Goal: Transaction & Acquisition: Purchase product/service

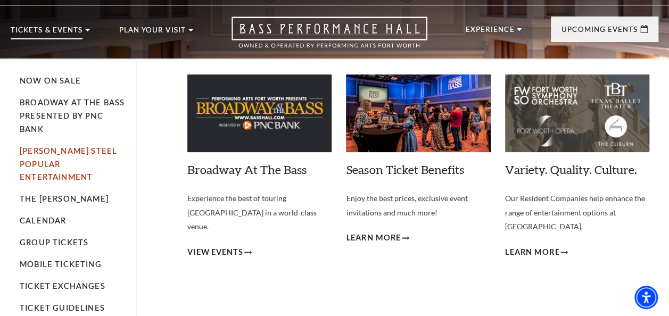
scroll to position [22, 0]
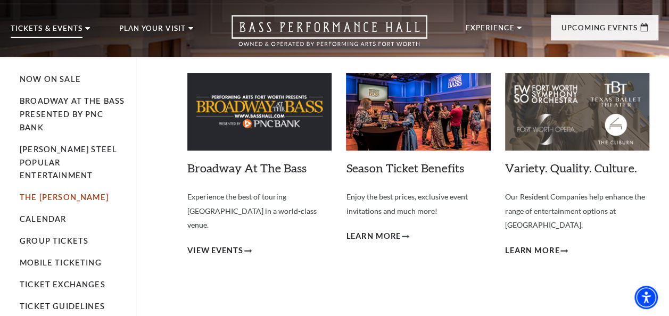
click at [46, 193] on link "The [PERSON_NAME]" at bounding box center [64, 197] width 89 height 9
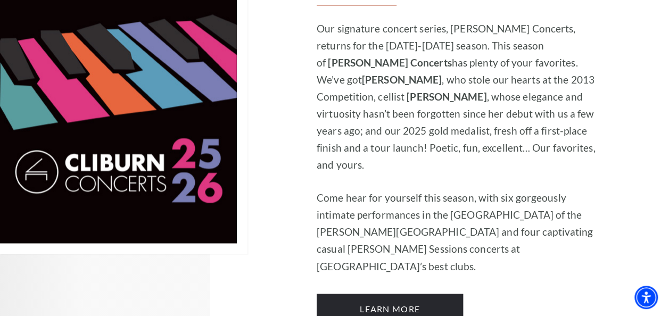
scroll to position [743, 0]
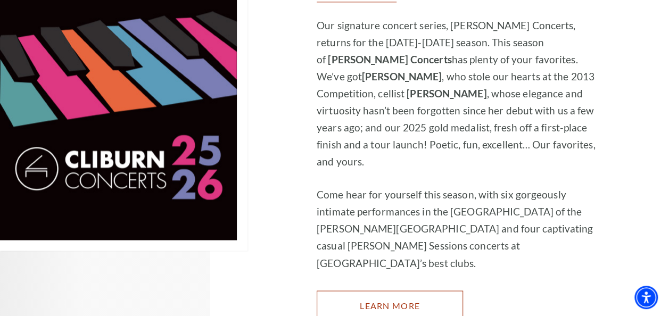
click at [385, 291] on link "Learn More" at bounding box center [390, 306] width 146 height 30
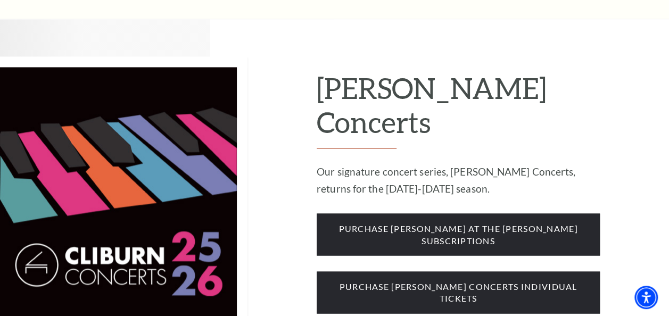
scroll to position [802, 0]
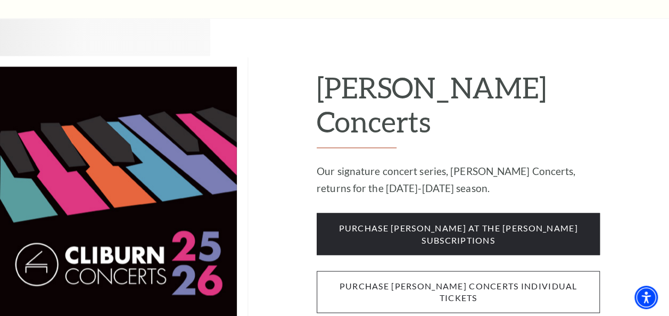
click at [405, 271] on span "purchase cliburn concerts individual tickets" at bounding box center [458, 292] width 283 height 42
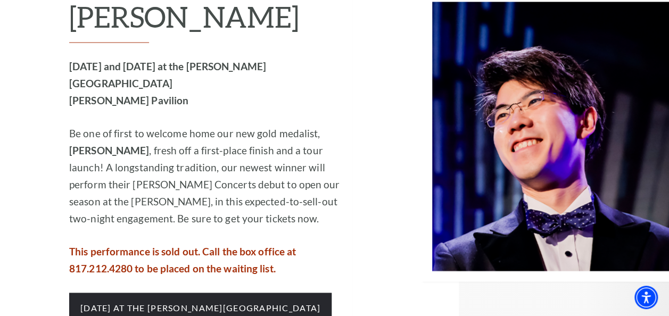
scroll to position [1010, 0]
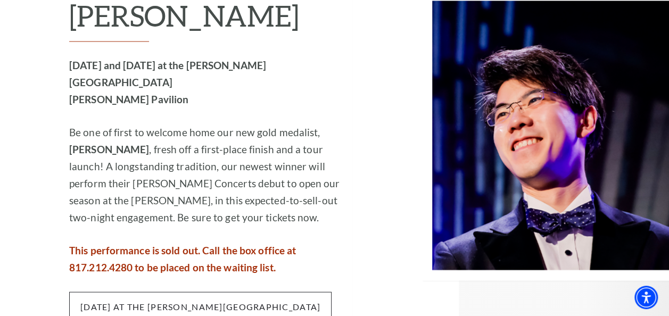
click at [171, 292] on span "Thursday, October 2 at the Kimbell Art Museum" at bounding box center [200, 307] width 262 height 30
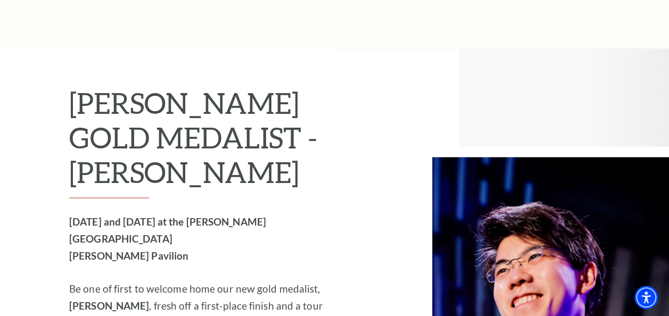
scroll to position [852, 0]
